Goal: Task Accomplishment & Management: Complete application form

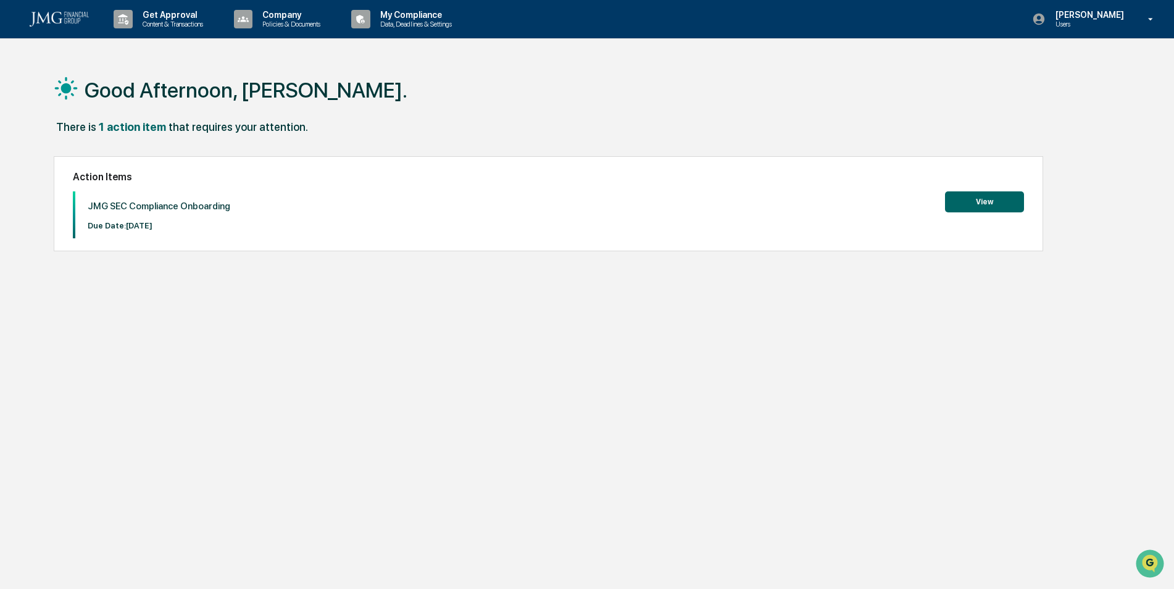
click at [967, 194] on button "View" at bounding box center [984, 201] width 79 height 21
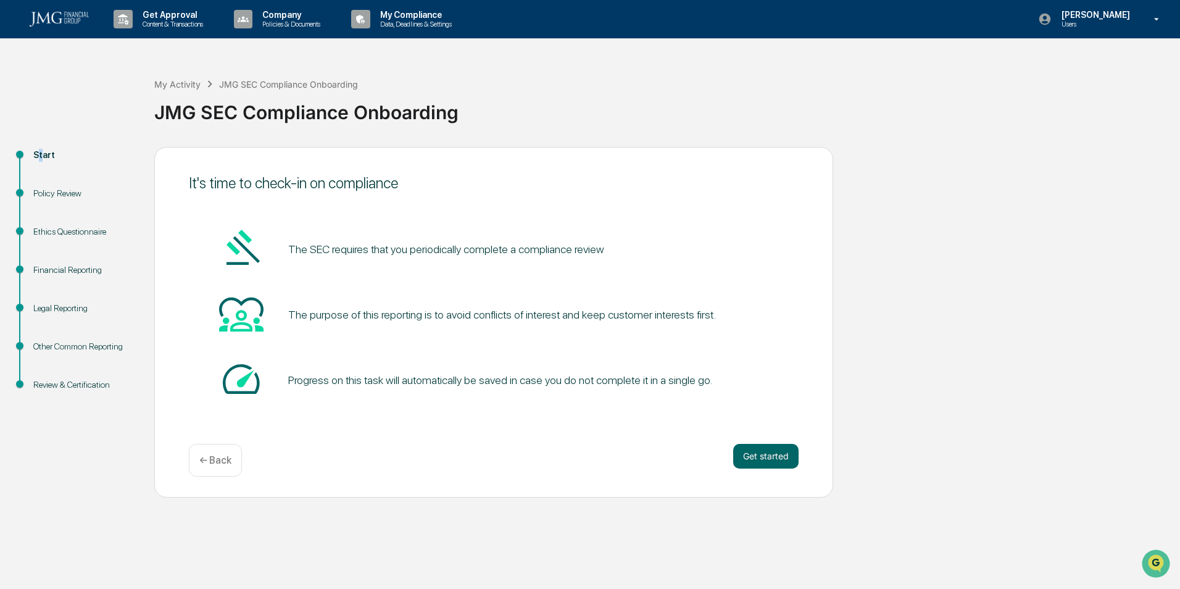
click at [38, 157] on div "Start" at bounding box center [83, 155] width 101 height 13
click at [624, 109] on div "JMG SEC Compliance Onboarding" at bounding box center [664, 107] width 1020 height 32
click at [42, 190] on div "Policy Review" at bounding box center [83, 193] width 101 height 13
click at [38, 152] on div "Start" at bounding box center [83, 155] width 101 height 13
click at [764, 461] on button "Get started" at bounding box center [765, 456] width 65 height 25
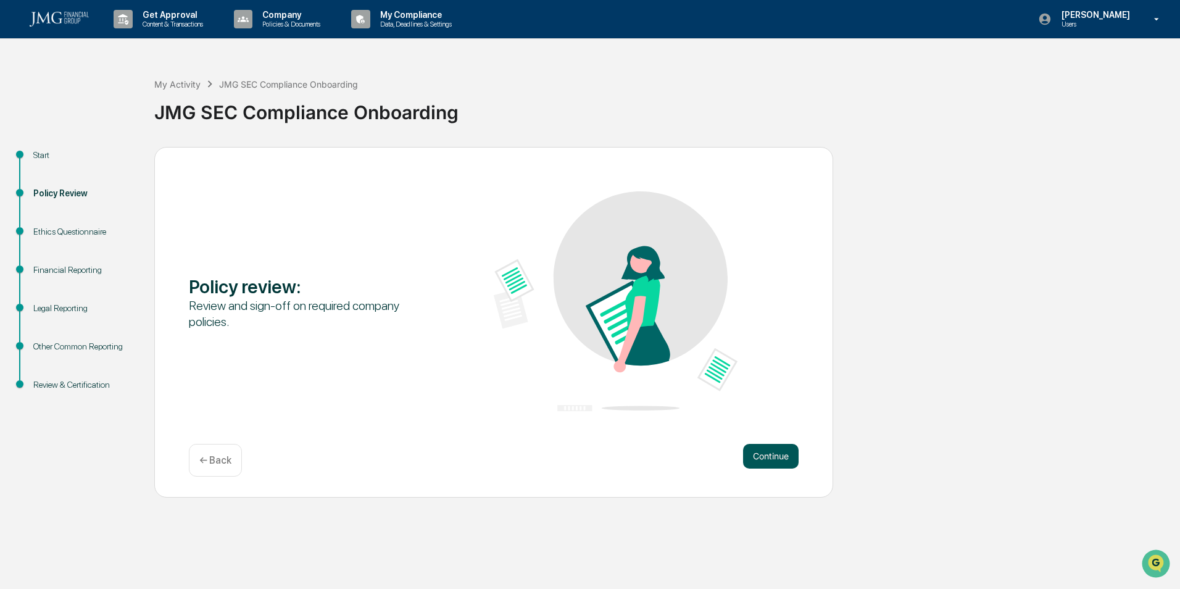
click at [789, 451] on button "Continue" at bounding box center [771, 456] width 56 height 25
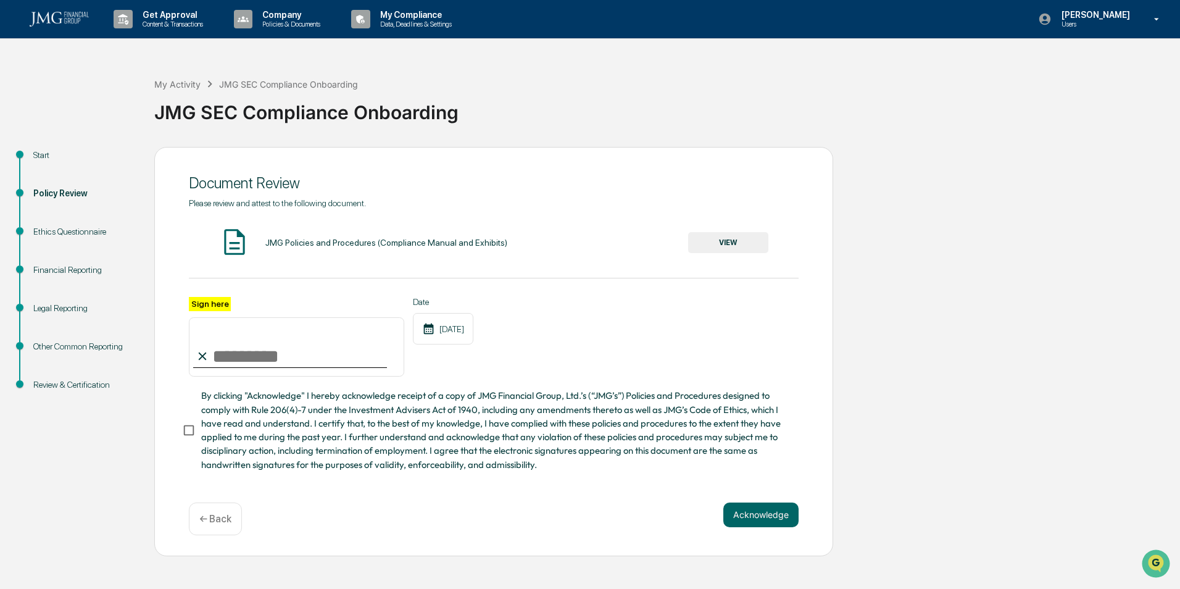
click at [79, 229] on div "Ethics Questionnaire" at bounding box center [83, 231] width 101 height 13
click at [70, 231] on div "Ethics Questionnaire" at bounding box center [83, 231] width 101 height 13
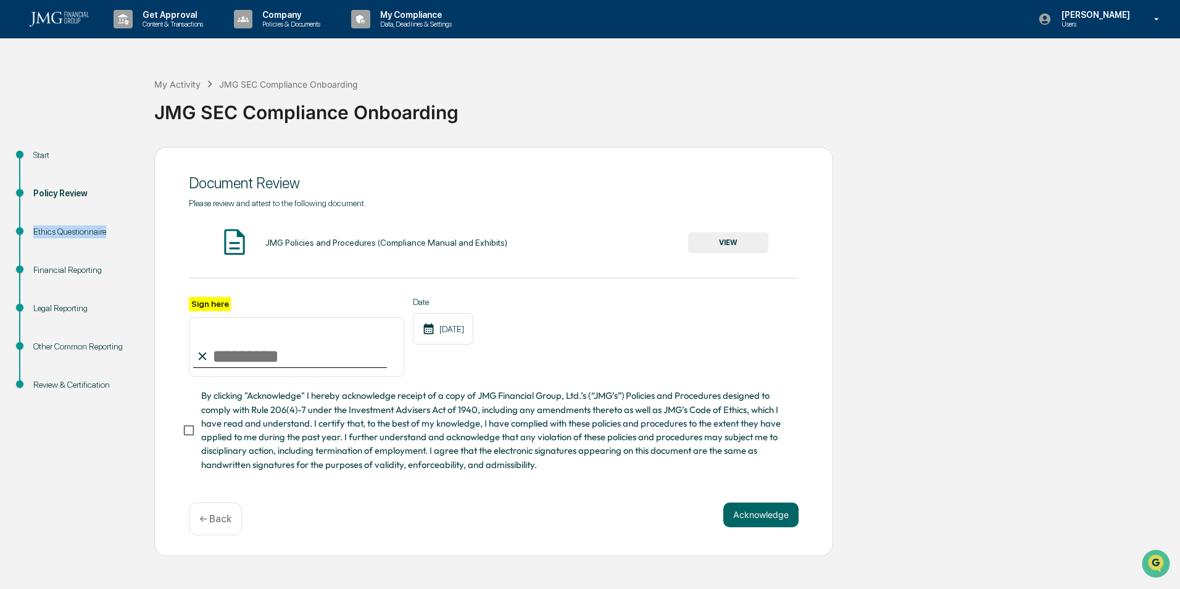
drag, startPoint x: 70, startPoint y: 231, endPoint x: 62, endPoint y: 233, distance: 7.6
click at [62, 233] on div "Ethics Questionnaire" at bounding box center [83, 231] width 101 height 13
click at [43, 238] on div "Ethics Questionnaire" at bounding box center [83, 231] width 101 height 13
